Goal: Book appointment/travel/reservation

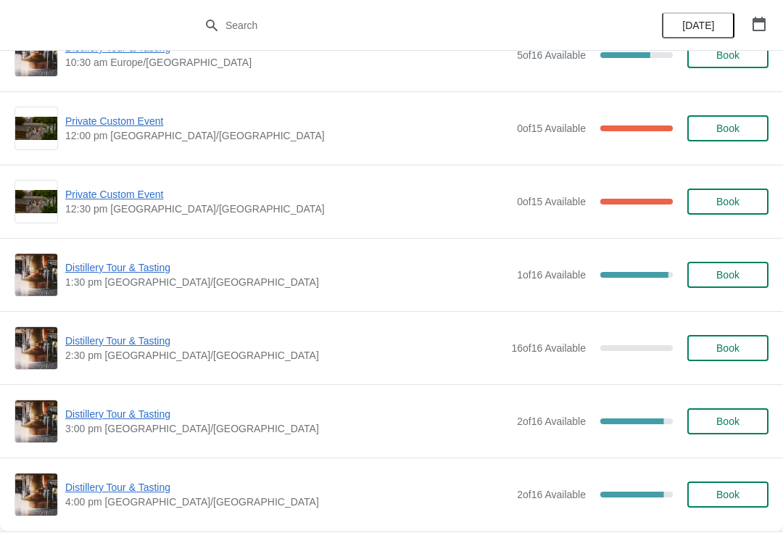
scroll to position [120, 0]
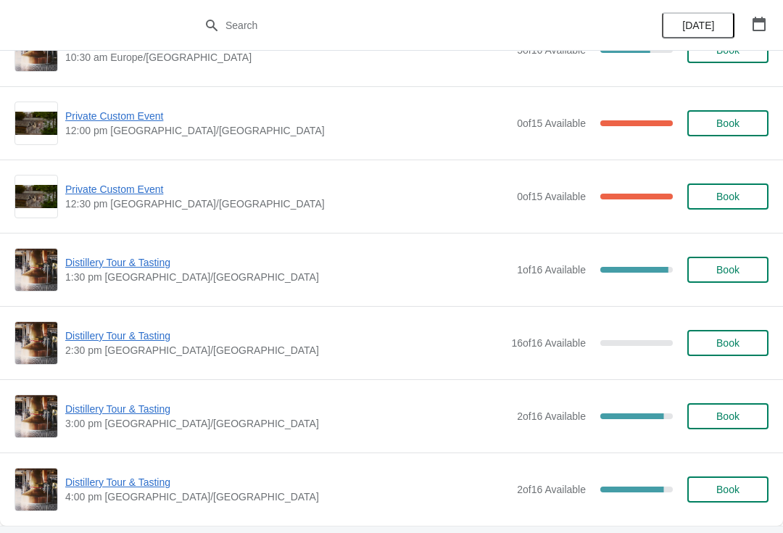
click at [137, 120] on span "Private Custom Event" at bounding box center [287, 116] width 445 height 15
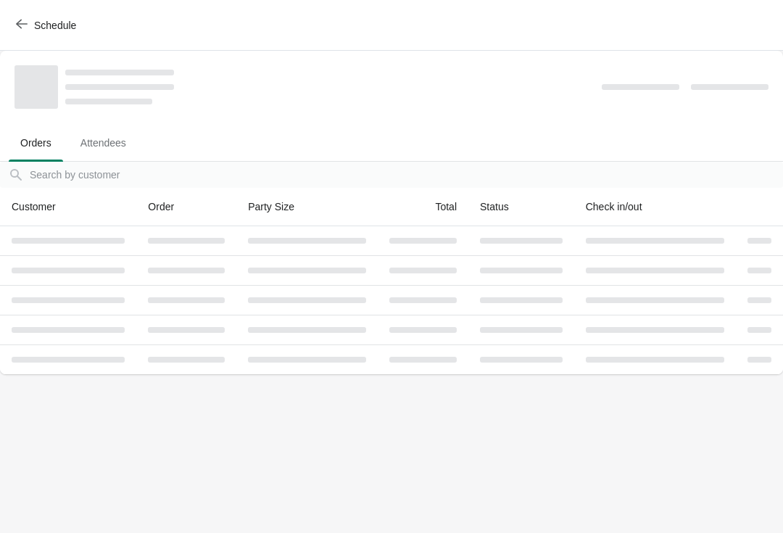
scroll to position [0, 0]
click at [22, 20] on icon "button" at bounding box center [22, 24] width 12 height 12
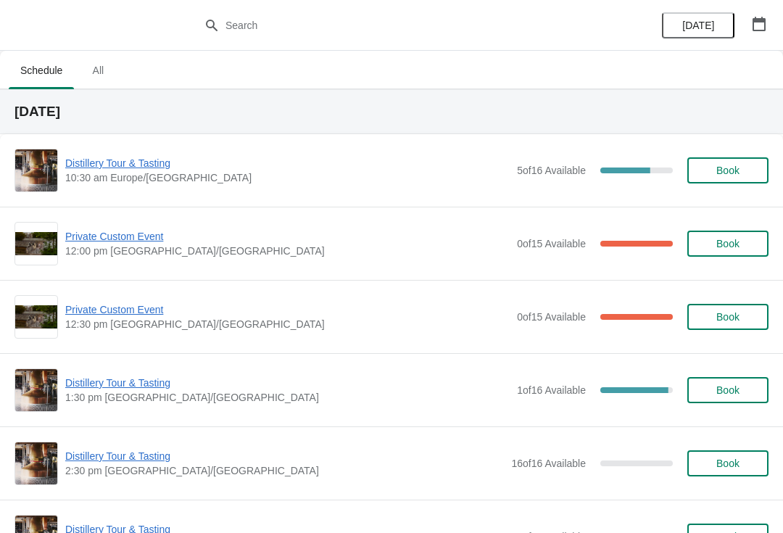
click at [143, 152] on div "Distillery Tour & Tasting 10:30 am [GEOGRAPHIC_DATA]/[GEOGRAPHIC_DATA] 5 of 16 …" at bounding box center [392, 171] width 754 height 44
click at [135, 168] on span "Distillery Tour & Tasting" at bounding box center [287, 163] width 445 height 15
click at [128, 166] on span "Distillery Tour & Tasting" at bounding box center [287, 163] width 445 height 15
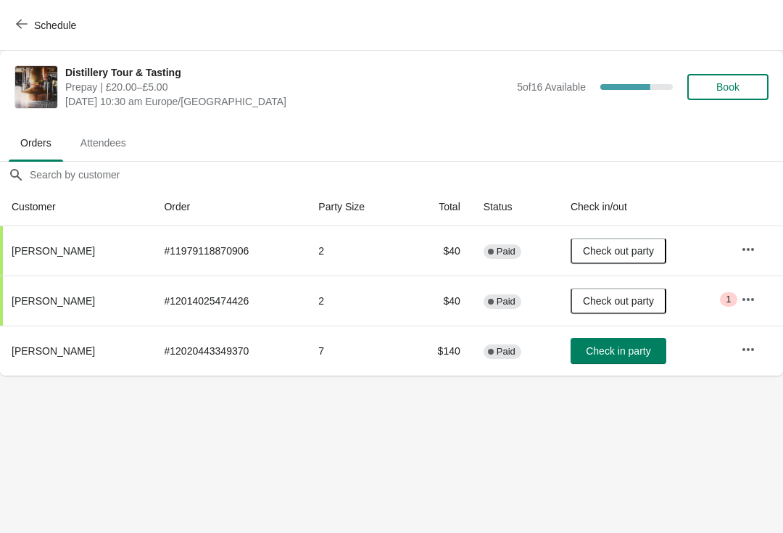
click at [739, 357] on button "button" at bounding box center [749, 350] width 26 height 26
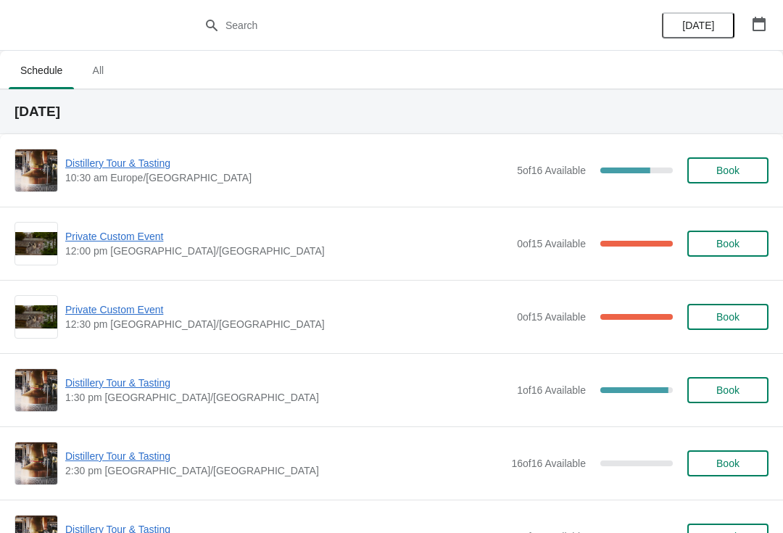
click at [759, 19] on icon "button" at bounding box center [759, 24] width 13 height 15
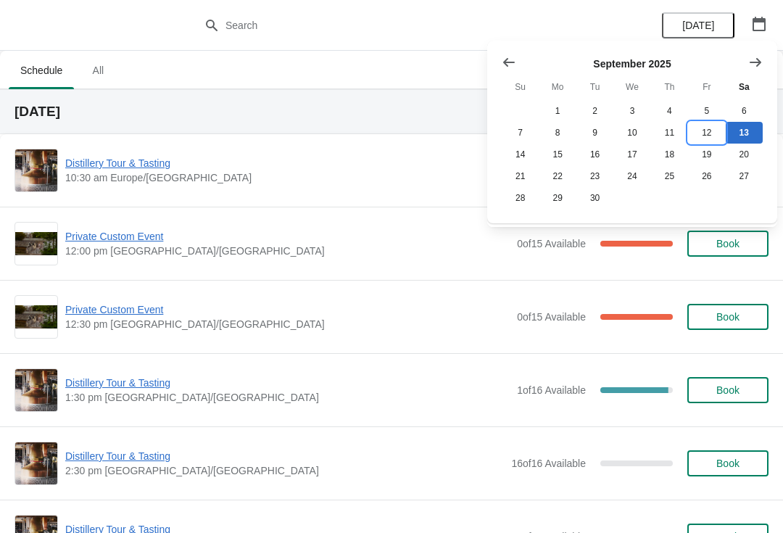
click at [705, 131] on button "12" at bounding box center [706, 133] width 37 height 22
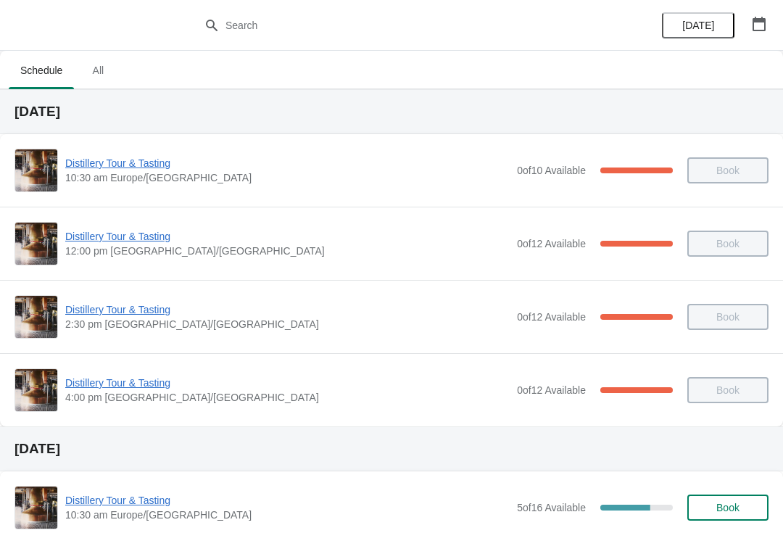
click at [141, 240] on span "Distillery Tour & Tasting" at bounding box center [287, 236] width 445 height 15
